Goal: Transaction & Acquisition: Purchase product/service

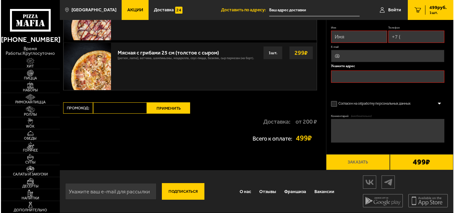
scroll to position [217, 0]
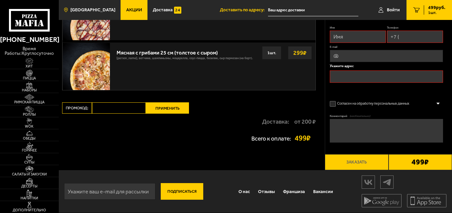
click at [88, 11] on span "[GEOGRAPHIC_DATA]" at bounding box center [92, 10] width 45 height 5
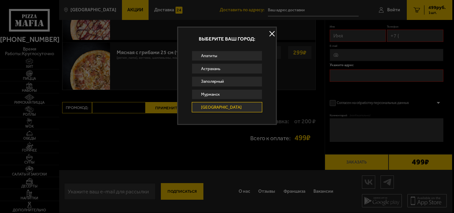
click at [231, 106] on link "[GEOGRAPHIC_DATA]" at bounding box center [227, 107] width 70 height 10
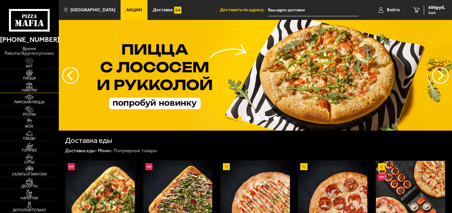
click at [30, 88] on img at bounding box center [29, 85] width 18 height 7
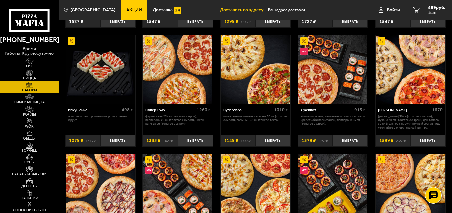
scroll to position [269, 0]
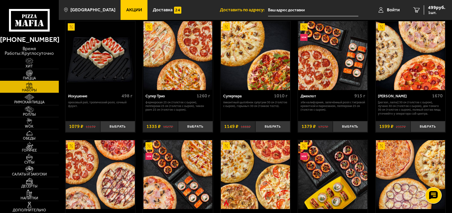
click at [31, 75] on img at bounding box center [29, 73] width 18 height 7
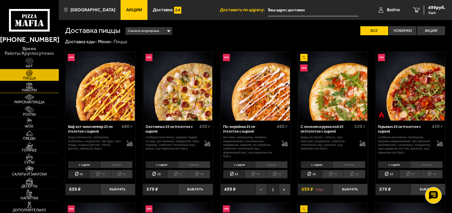
click at [35, 85] on img at bounding box center [29, 85] width 18 height 7
